Goal: Transaction & Acquisition: Purchase product/service

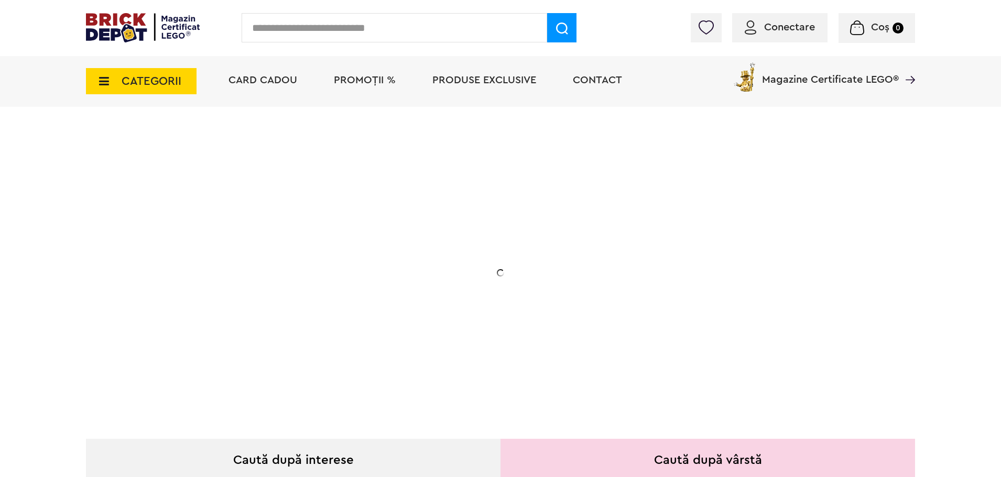
click at [317, 29] on input "text" at bounding box center [394, 27] width 305 height 29
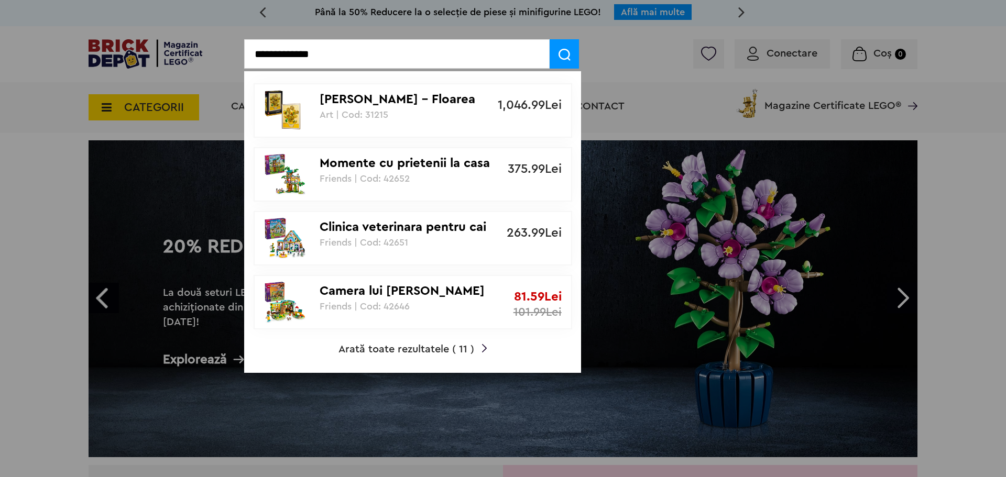
type input "**********"
click at [402, 109] on div "[PERSON_NAME] – Floarea soarelui Art | Cod: 31215" at bounding box center [407, 102] width 175 height 36
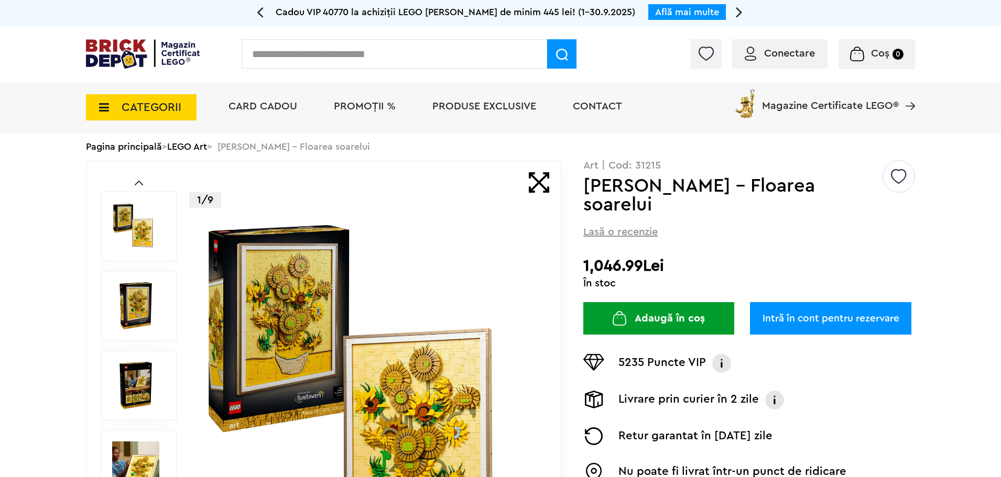
click at [270, 111] on span "Card Cadou" at bounding box center [262, 106] width 69 height 10
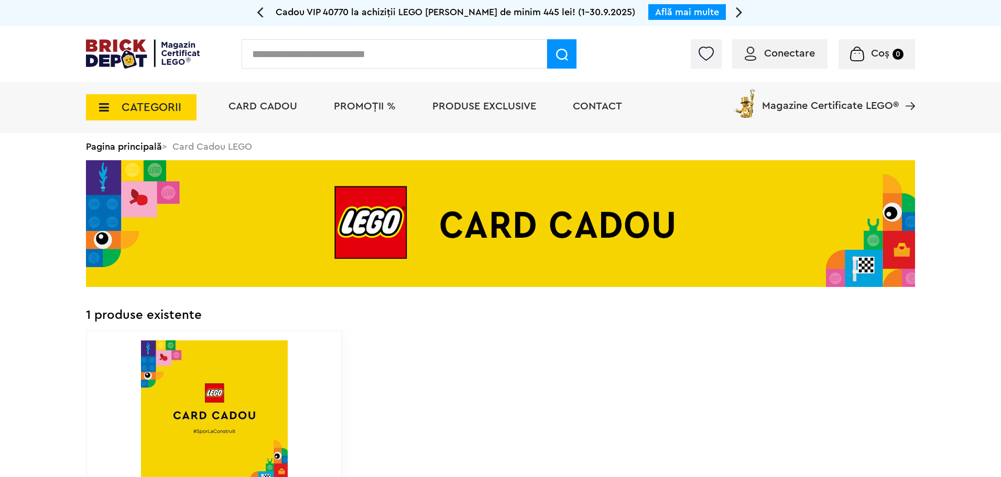
drag, startPoint x: 370, startPoint y: 88, endPoint x: 370, endPoint y: 97, distance: 9.4
click at [370, 94] on li "PROMOȚII %" at bounding box center [364, 107] width 83 height 51
click at [370, 106] on span "PROMOȚII %" at bounding box center [365, 106] width 62 height 10
